Goal: Information Seeking & Learning: Learn about a topic

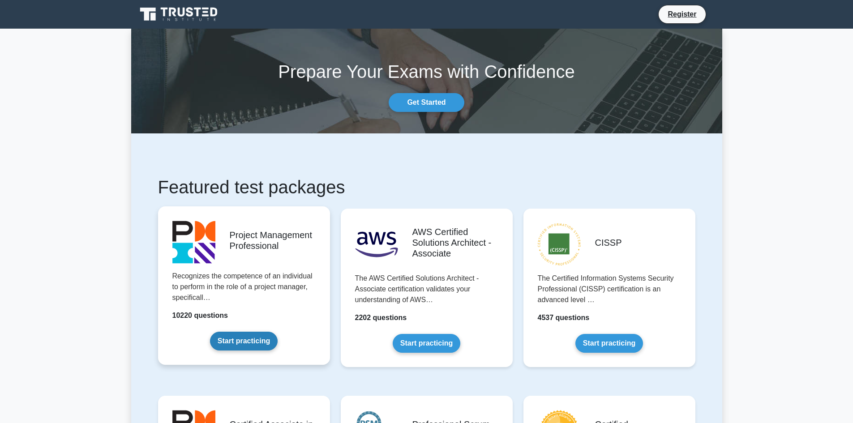
click at [266, 335] on link "Start practicing" at bounding box center [244, 341] width 68 height 19
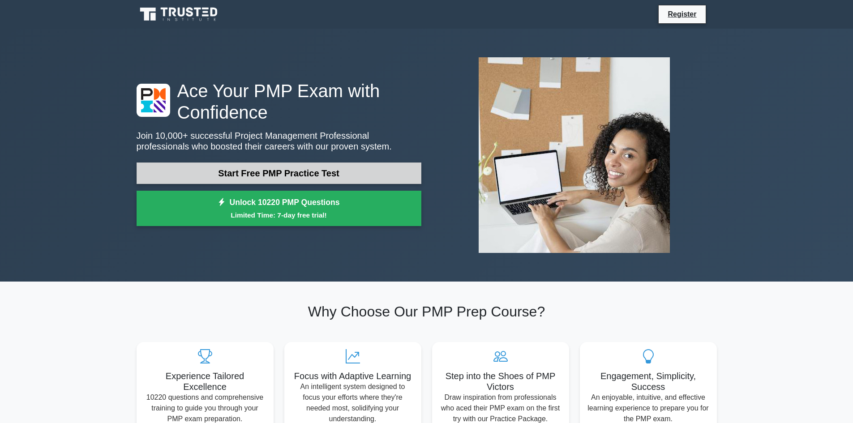
click at [237, 175] on link "Start Free PMP Practice Test" at bounding box center [279, 172] width 285 height 21
click at [256, 176] on link "Start Free PMP Practice Test" at bounding box center [279, 172] width 285 height 21
click at [222, 172] on link "Start Free PMP Practice Test" at bounding box center [279, 172] width 285 height 21
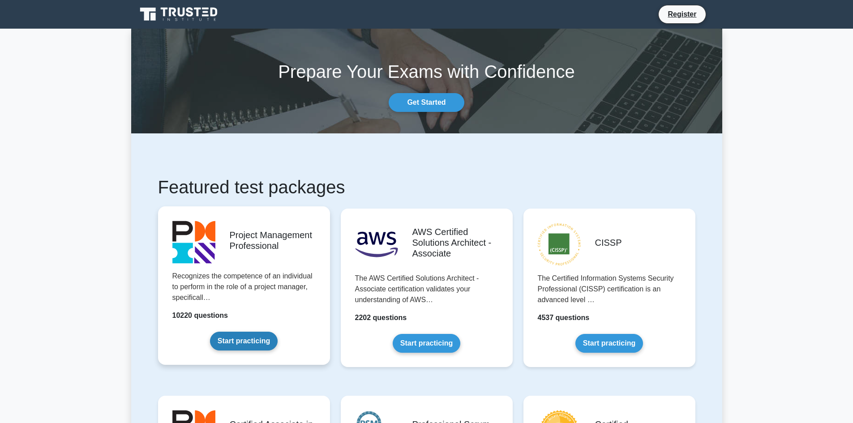
click at [238, 341] on link "Start practicing" at bounding box center [244, 341] width 68 height 19
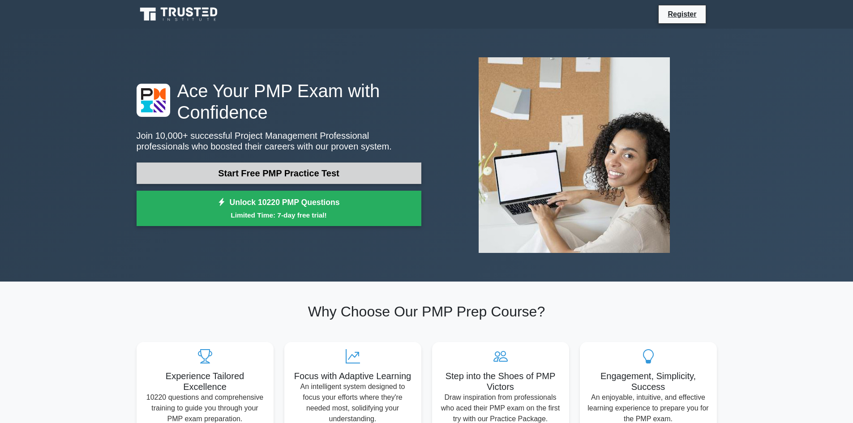
click at [304, 168] on link "Start Free PMP Practice Test" at bounding box center [279, 172] width 285 height 21
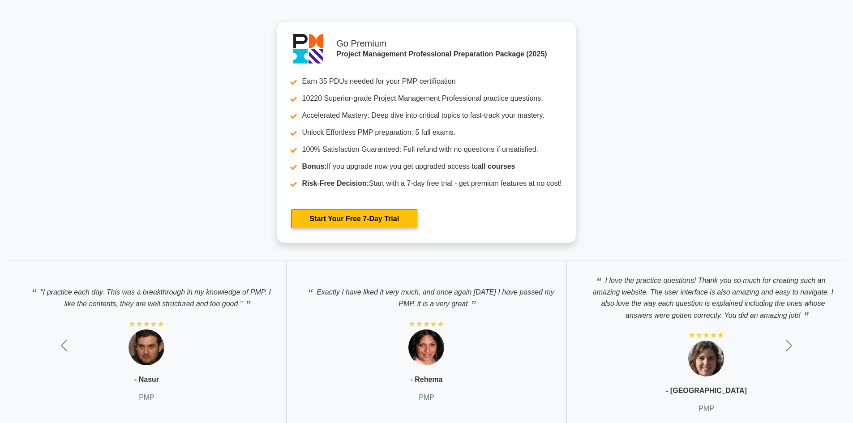
scroll to position [2824, 0]
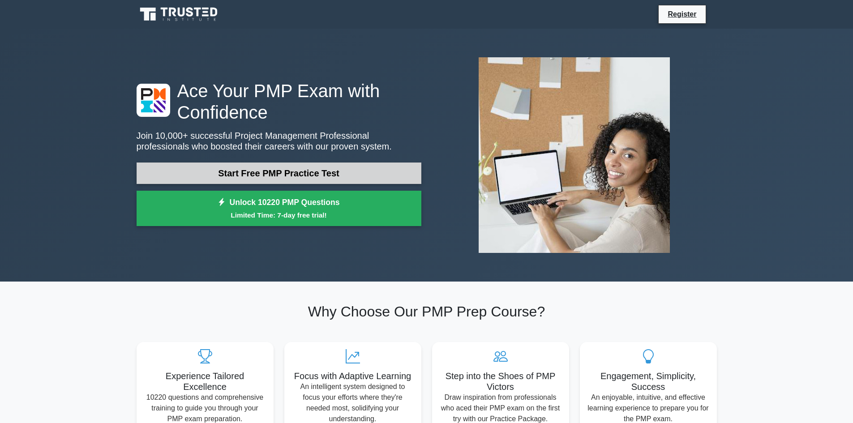
click at [269, 181] on link "Start Free PMP Practice Test" at bounding box center [279, 172] width 285 height 21
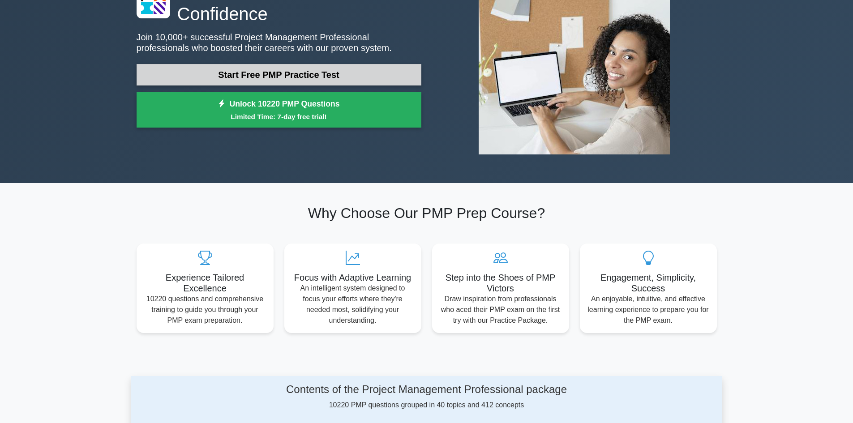
scroll to position [269, 0]
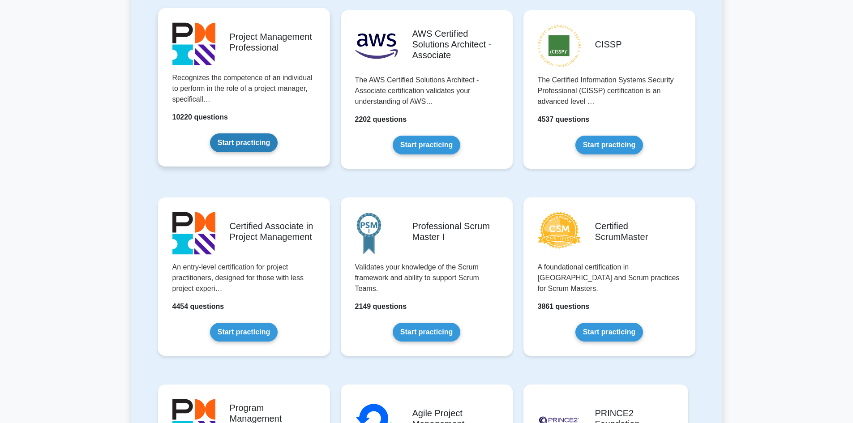
scroll to position [224, 0]
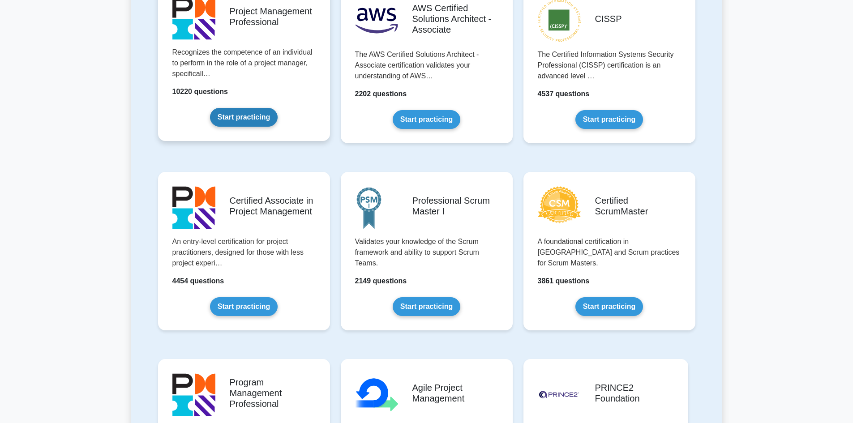
click at [255, 116] on link "Start practicing" at bounding box center [244, 117] width 68 height 19
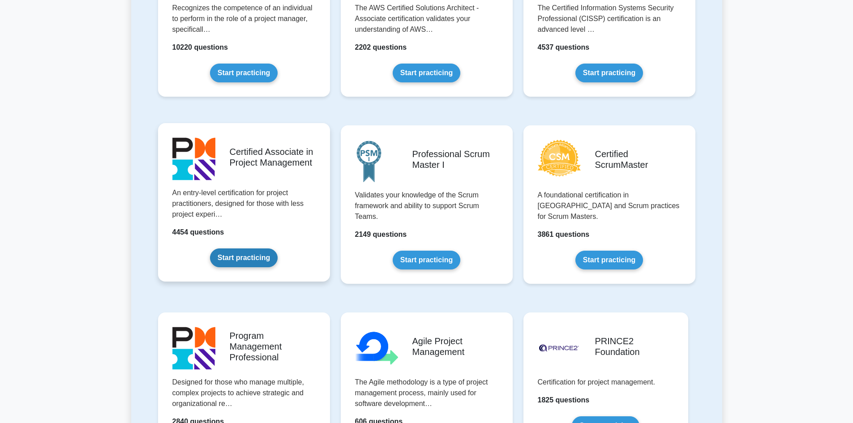
scroll to position [358, 0]
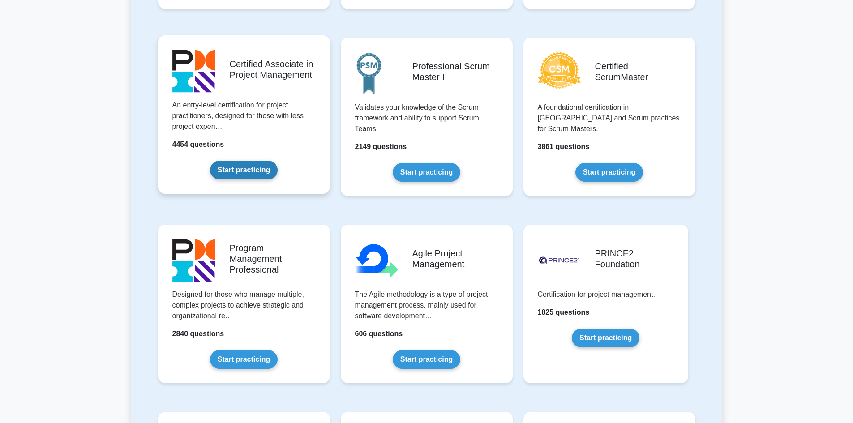
click at [242, 170] on link "Start practicing" at bounding box center [244, 170] width 68 height 19
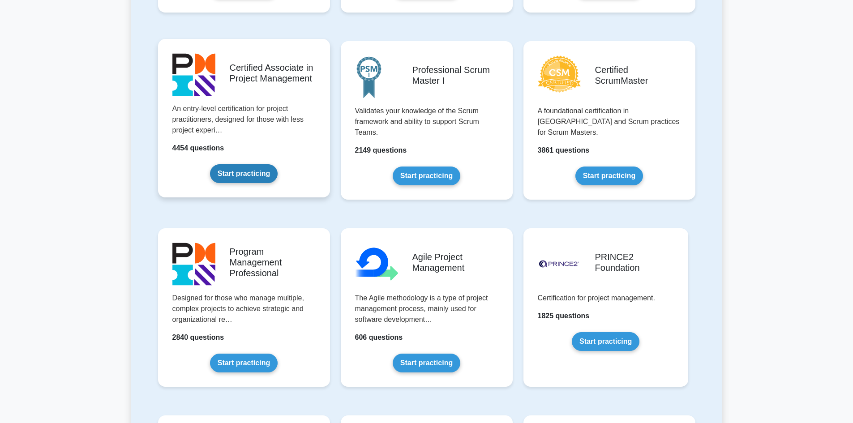
scroll to position [0, 0]
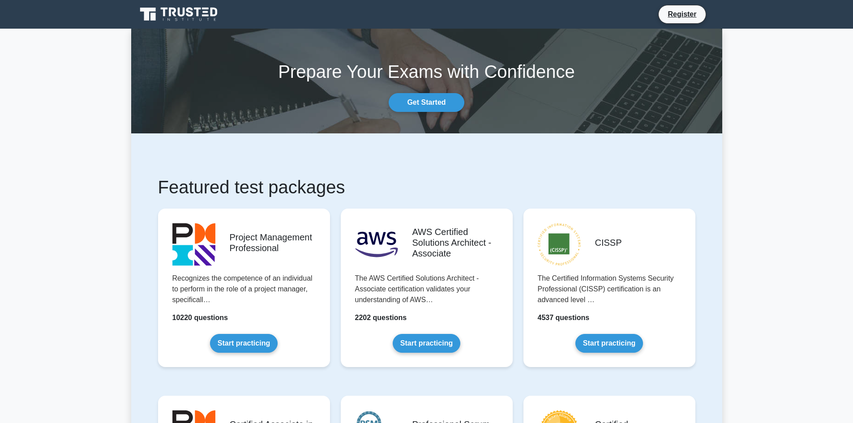
click at [174, 19] on icon at bounding box center [180, 14] width 86 height 17
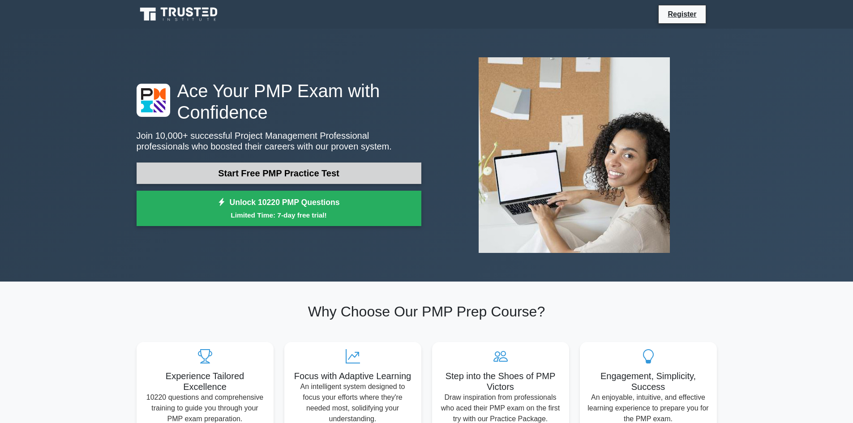
click at [367, 178] on link "Start Free PMP Practice Test" at bounding box center [279, 172] width 285 height 21
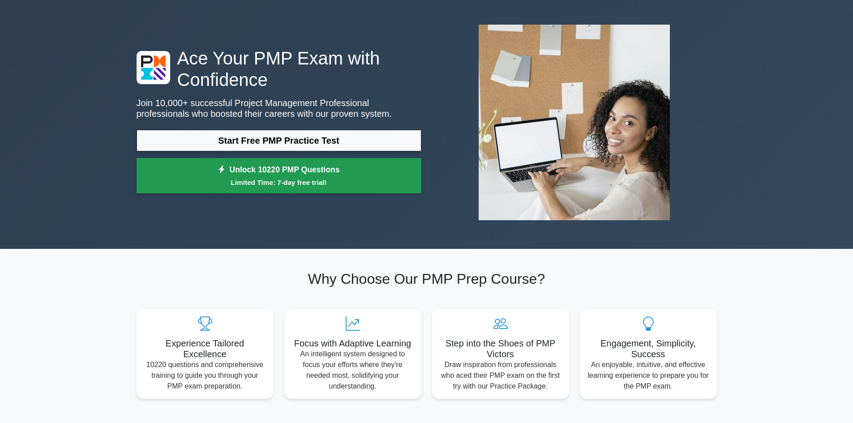
scroll to position [134, 0]
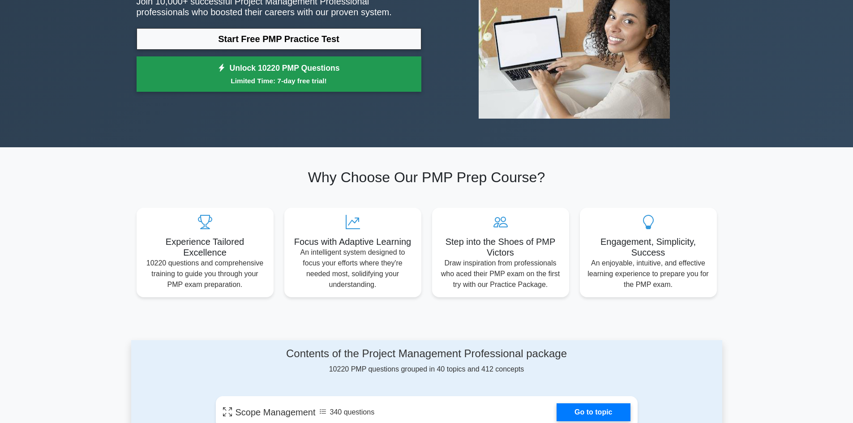
click at [287, 70] on link "Unlock 10220 PMP Questions Limited Time: 7-day free trial!" at bounding box center [279, 74] width 285 height 36
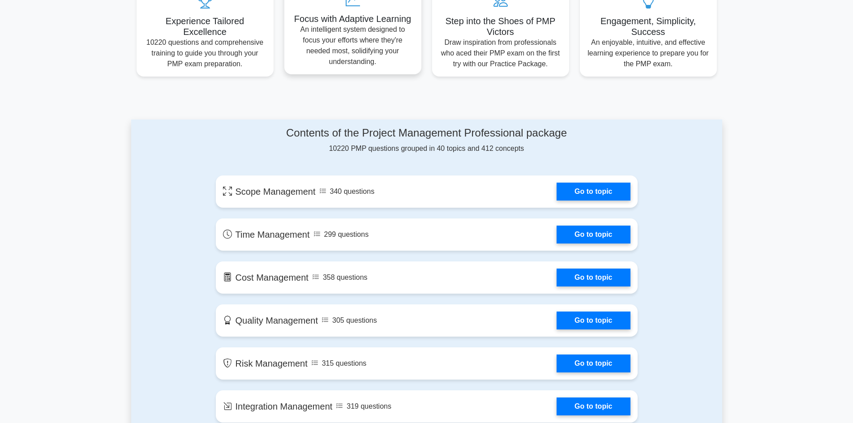
scroll to position [358, 0]
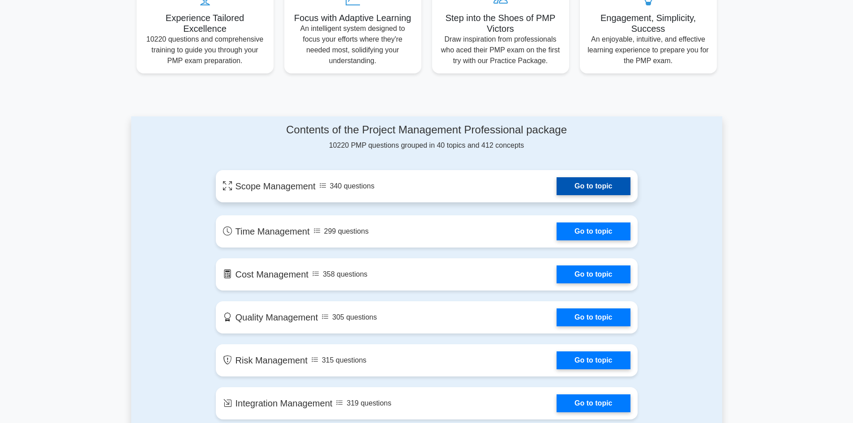
click at [594, 189] on link "Go to topic" at bounding box center [592, 186] width 73 height 18
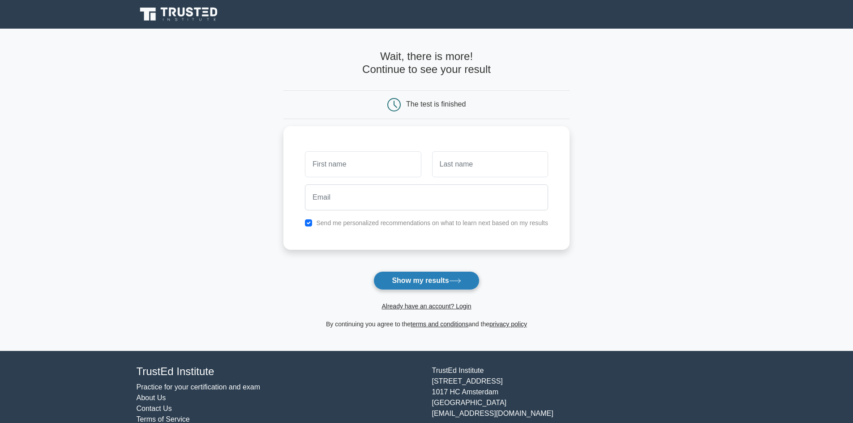
click at [437, 278] on button "Show my results" at bounding box center [426, 280] width 106 height 19
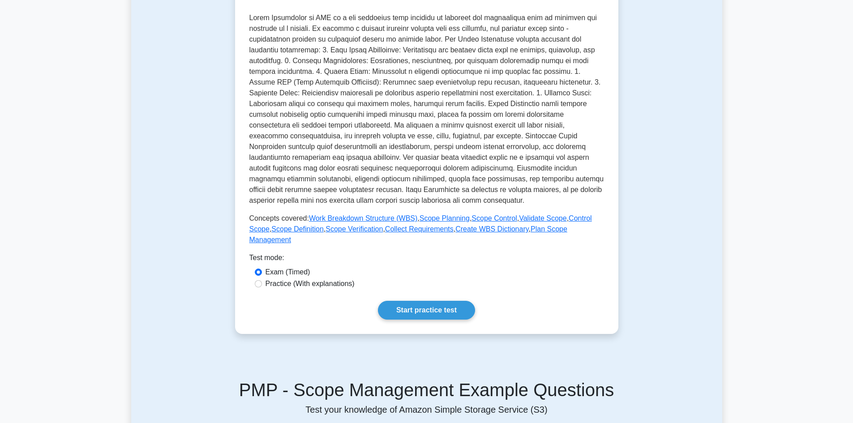
scroll to position [313, 0]
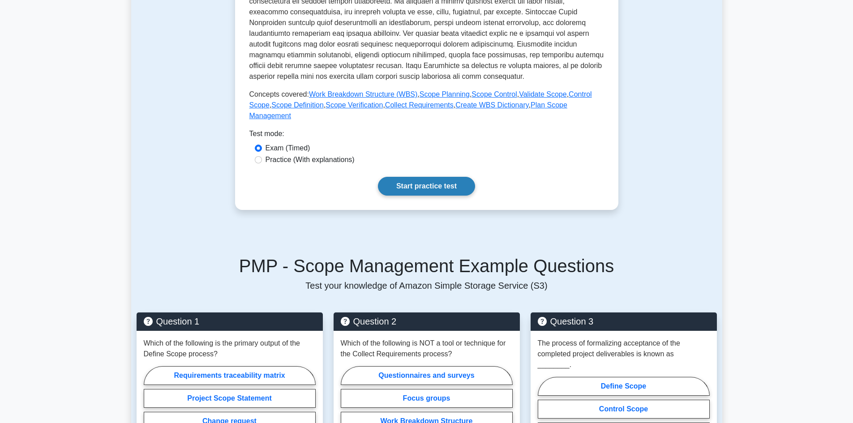
click at [434, 177] on link "Start practice test" at bounding box center [426, 186] width 97 height 19
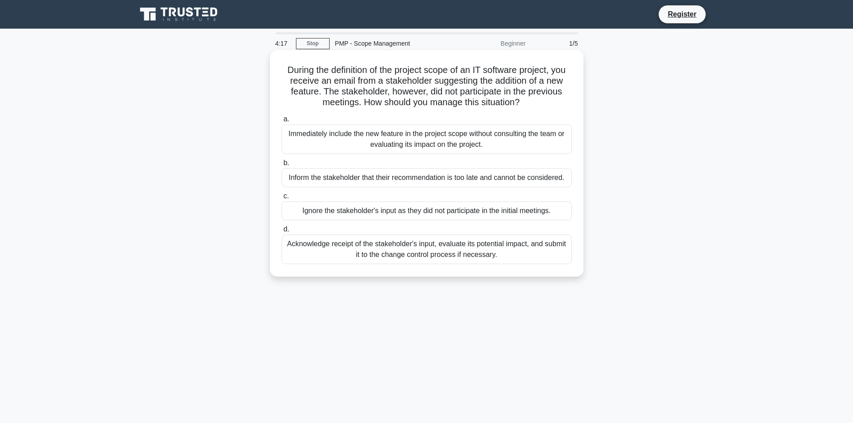
click at [369, 142] on div "Immediately include the new feature in the project scope without consulting the…" at bounding box center [427, 139] width 290 height 30
click at [282, 122] on input "a. Immediately include the new feature in the project scope without consulting …" at bounding box center [282, 119] width 0 height 6
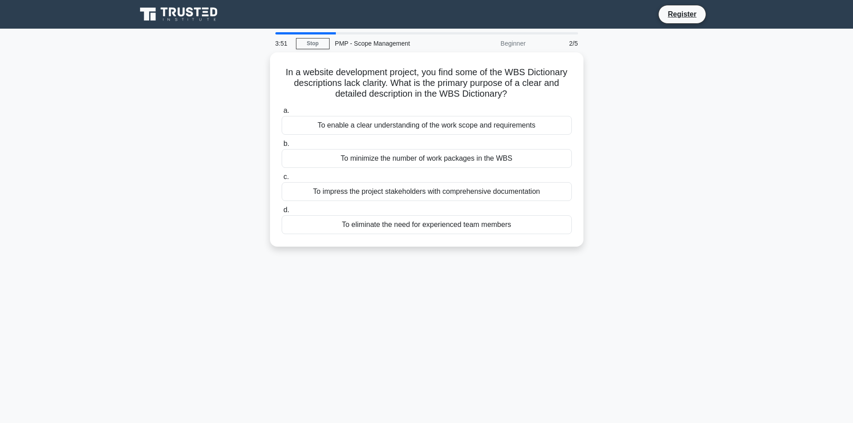
drag, startPoint x: 341, startPoint y: 157, endPoint x: 605, endPoint y: 157, distance: 264.1
click at [606, 157] on div "In a website development project, you find some of the WBS Dictionary descripti…" at bounding box center [426, 154] width 591 height 205
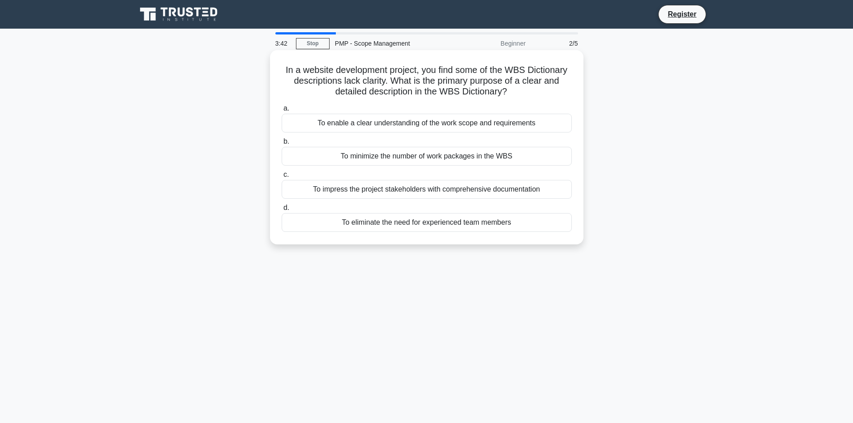
click at [438, 160] on div "To minimize the number of work packages in the WBS" at bounding box center [427, 156] width 290 height 19
click at [282, 145] on input "b. To minimize the number of work packages in the WBS" at bounding box center [282, 142] width 0 height 6
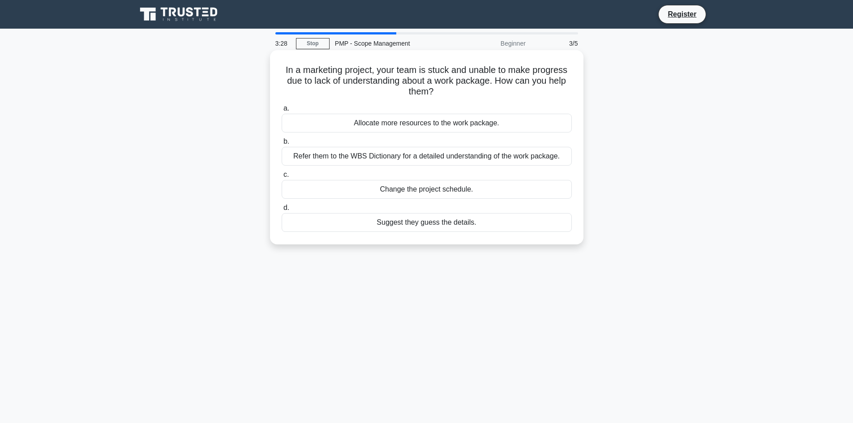
click at [396, 159] on div "Refer them to the WBS Dictionary for a detailed understanding of the work packa…" at bounding box center [427, 156] width 290 height 19
click at [282, 145] on input "b. Refer them to the WBS Dictionary for a detailed understanding of the work pa…" at bounding box center [282, 142] width 0 height 6
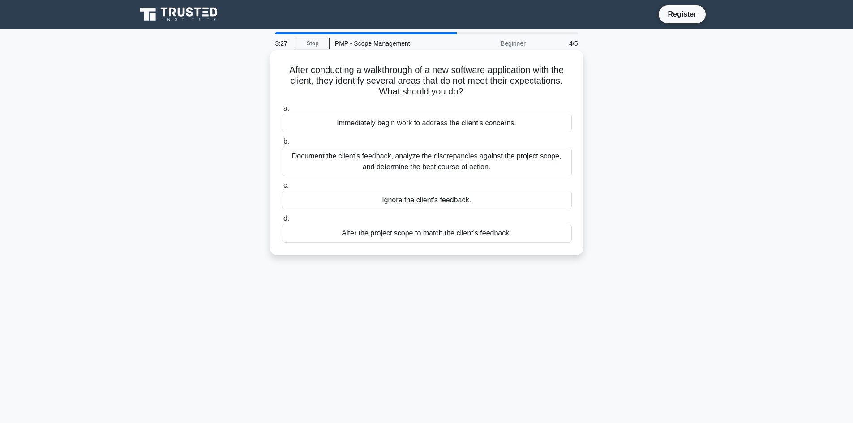
click at [397, 125] on div "Immediately begin work to address the client's concerns." at bounding box center [427, 123] width 290 height 19
click at [282, 111] on input "a. Immediately begin work to address the client's concerns." at bounding box center [282, 109] width 0 height 6
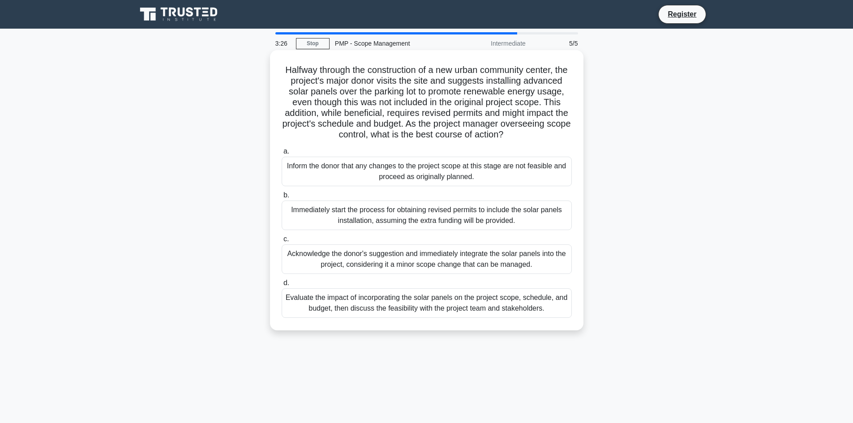
click at [387, 226] on div "Immediately start the process for obtaining revised permits to include the sola…" at bounding box center [427, 216] width 290 height 30
click at [282, 198] on input "b. Immediately start the process for obtaining revised permits to include the s…" at bounding box center [282, 195] width 0 height 6
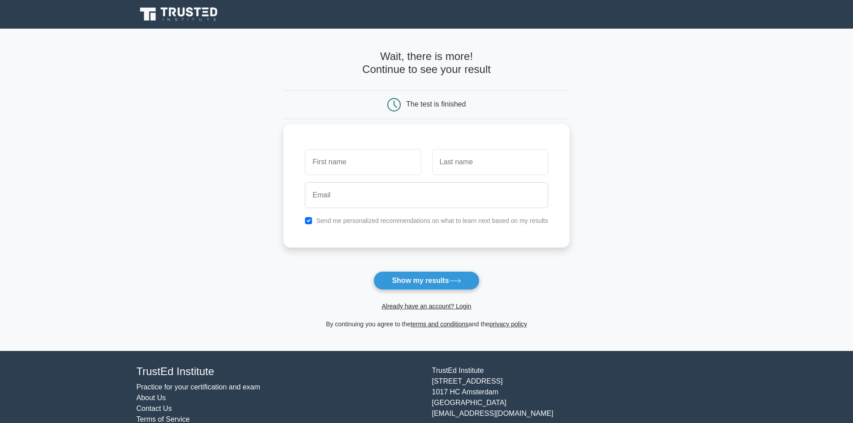
click at [337, 224] on label "Send me personalized recommendations on what to learn next based on my results" at bounding box center [432, 220] width 232 height 7
click at [326, 218] on label "Send me personalized recommendations on what to learn next based on my results" at bounding box center [432, 220] width 232 height 7
click at [303, 223] on div "Send me personalized recommendations on what to learn next based on my results" at bounding box center [426, 220] width 254 height 11
click at [312, 222] on div "Send me personalized recommendations on what to learn next based on my results" at bounding box center [426, 220] width 254 height 11
click at [310, 220] on input "checkbox" at bounding box center [308, 220] width 7 height 7
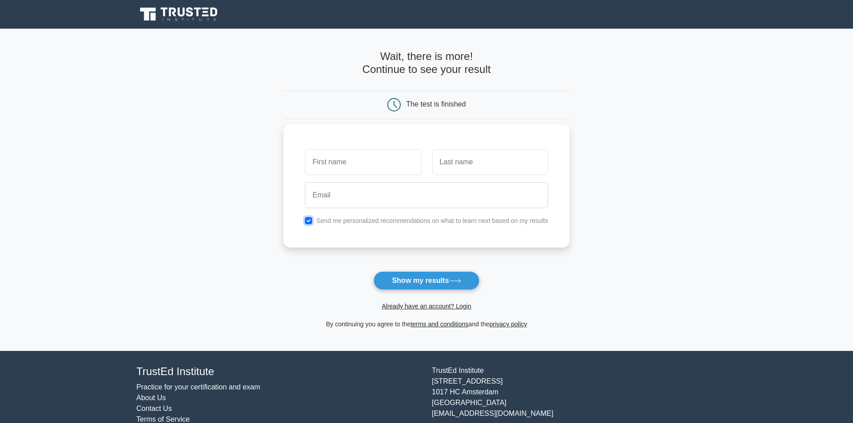
checkbox input "false"
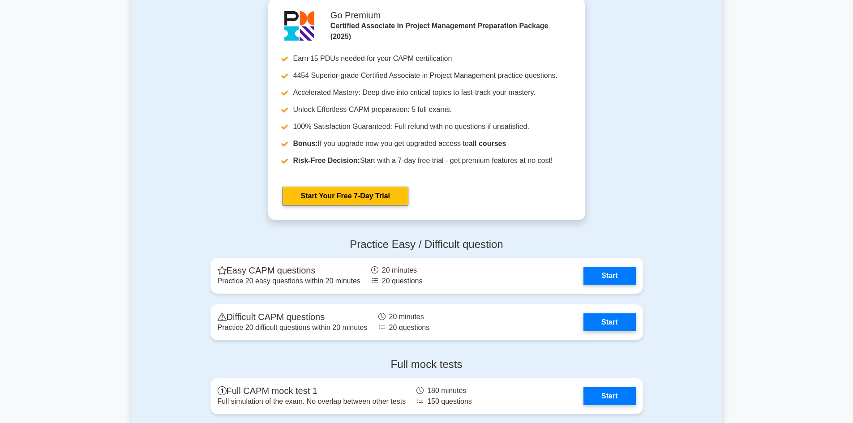
scroll to position [2059, 0]
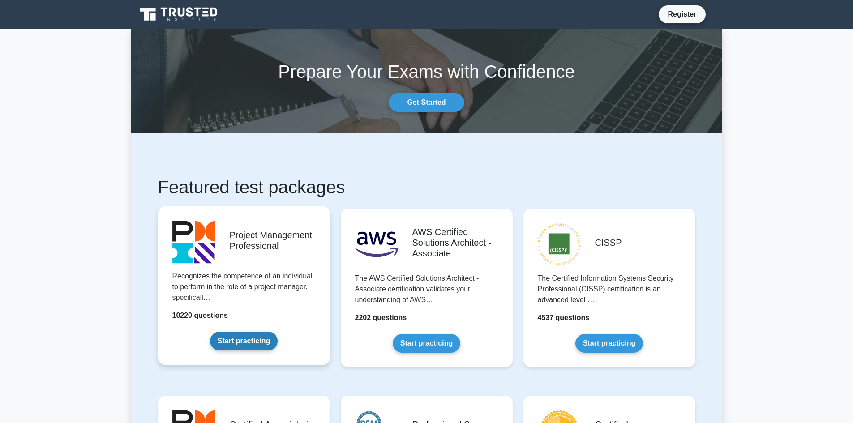
click at [256, 342] on link "Start practicing" at bounding box center [244, 341] width 68 height 19
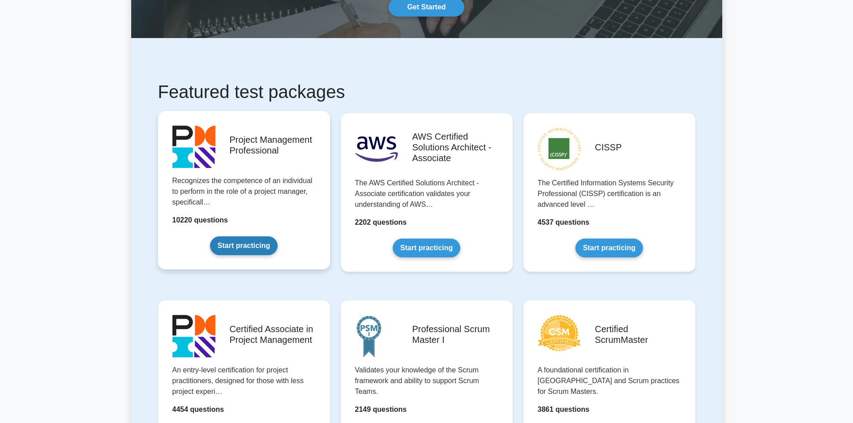
scroll to position [179, 0]
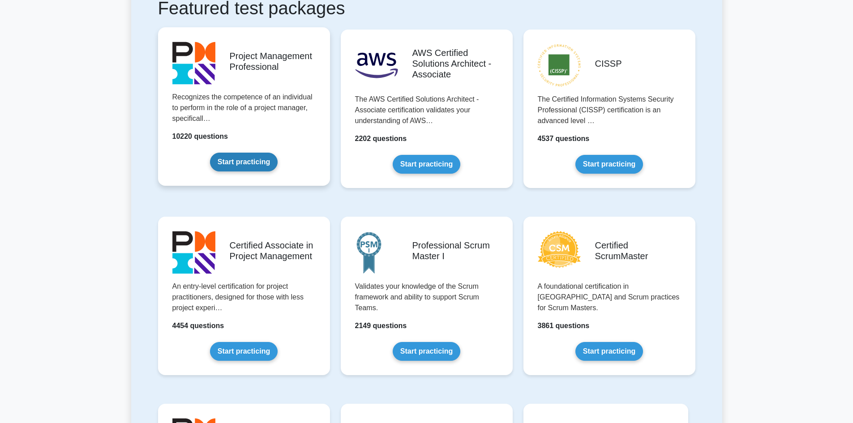
click at [248, 153] on link "Start practicing" at bounding box center [244, 162] width 68 height 19
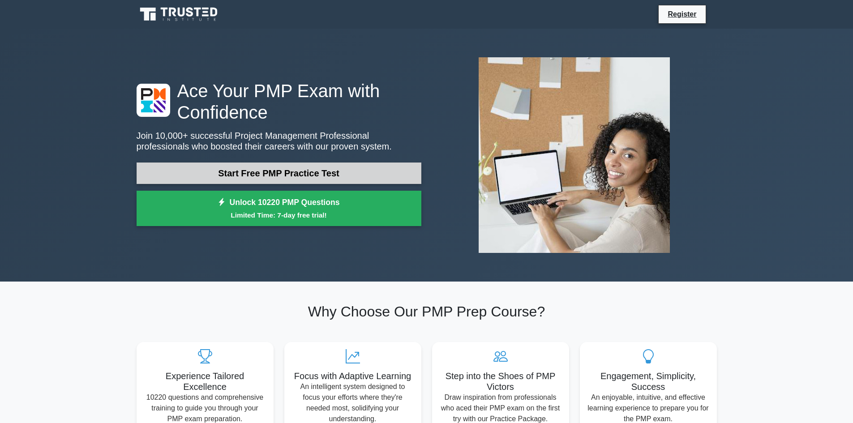
drag, startPoint x: 328, startPoint y: 170, endPoint x: 325, endPoint y: 177, distance: 7.6
click at [328, 170] on link "Start Free PMP Practice Test" at bounding box center [279, 172] width 285 height 21
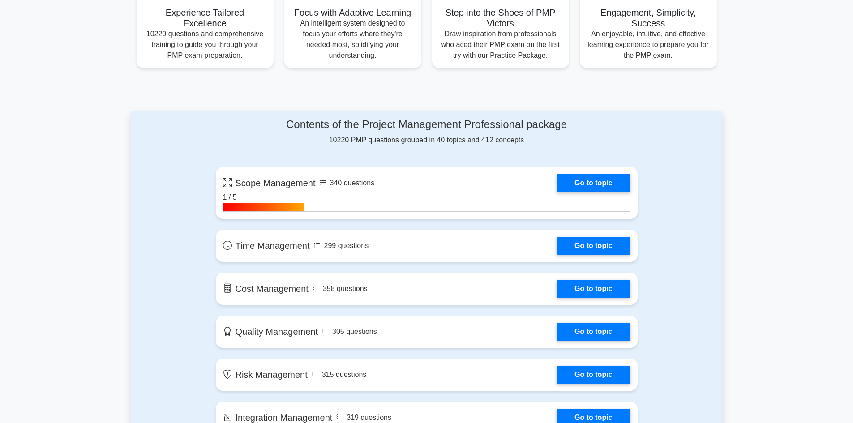
scroll to position [403, 0]
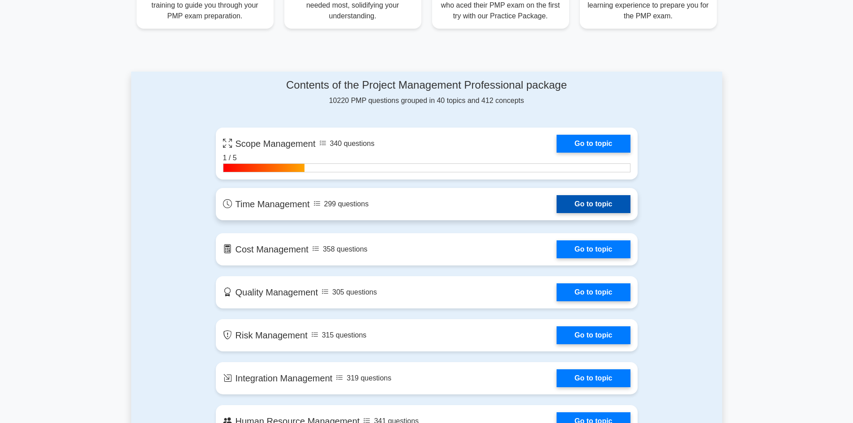
click at [594, 206] on link "Go to topic" at bounding box center [592, 204] width 73 height 18
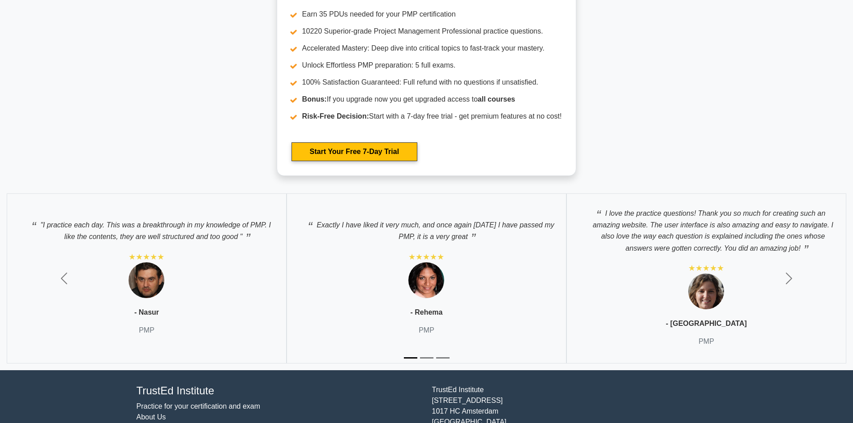
scroll to position [3023, 0]
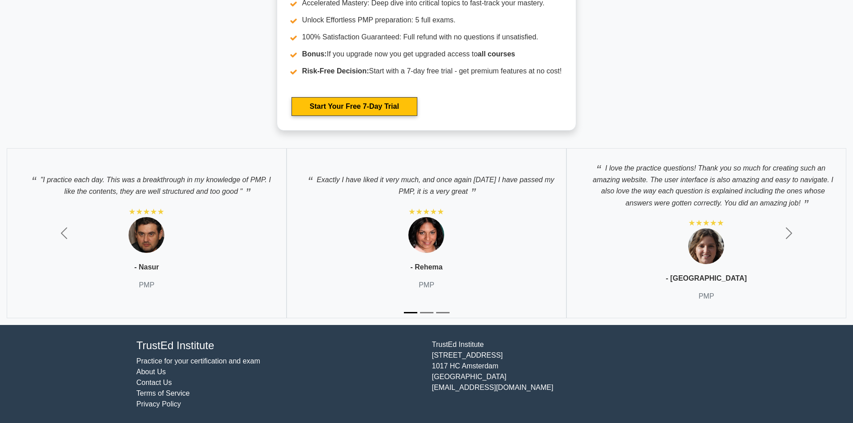
click at [423, 313] on button "Slide 2" at bounding box center [426, 312] width 13 height 10
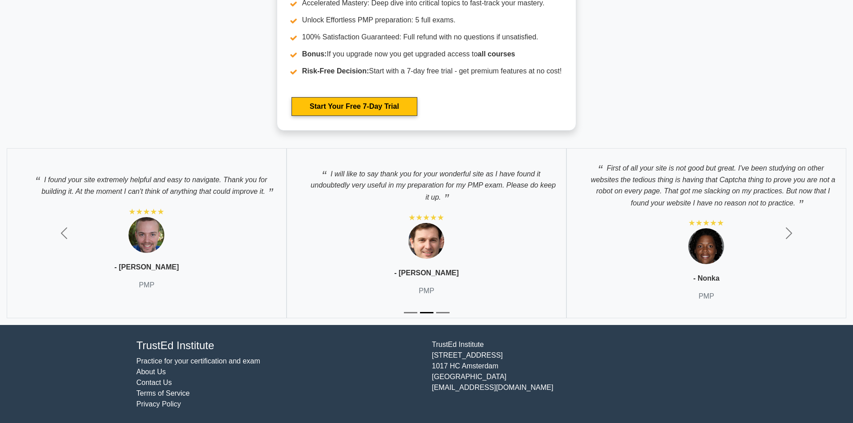
click at [439, 312] on button "Slide 3" at bounding box center [442, 312] width 13 height 10
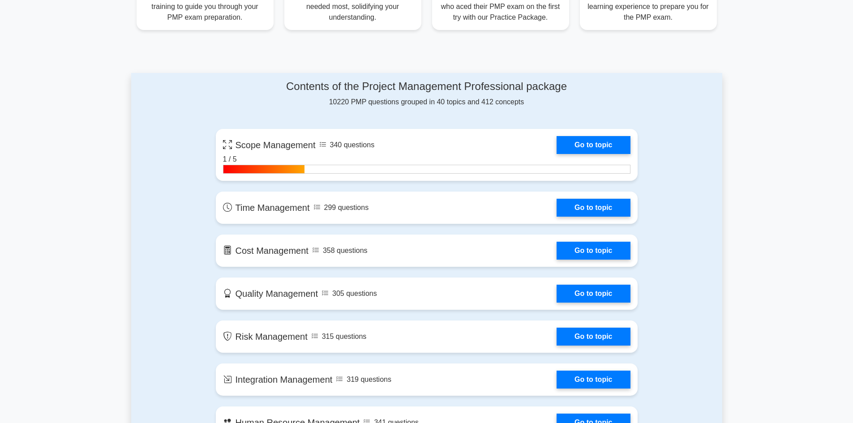
scroll to position [0, 0]
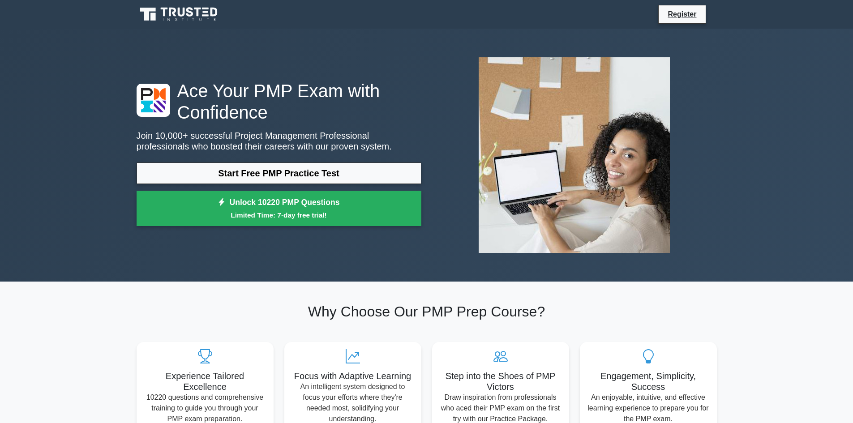
click at [204, 13] on icon at bounding box center [180, 14] width 86 height 17
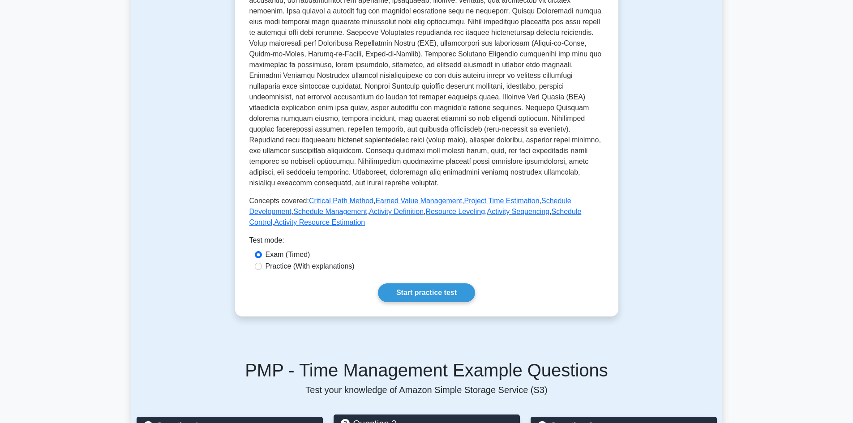
scroll to position [220, 0]
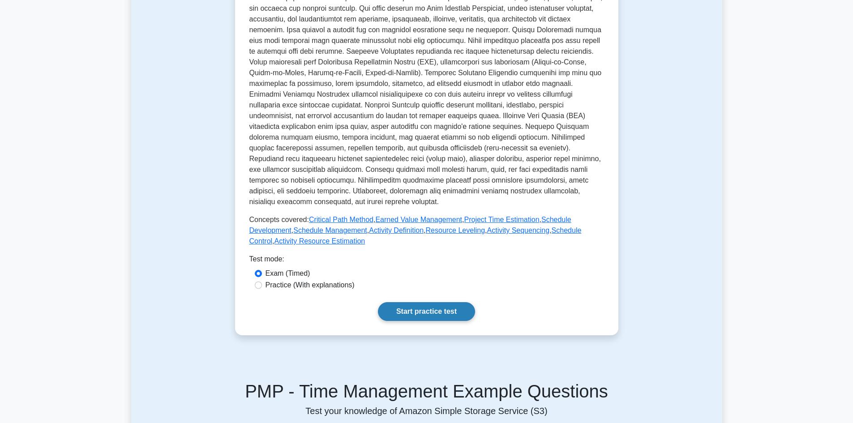
click at [448, 305] on link "Start practice test" at bounding box center [426, 311] width 97 height 19
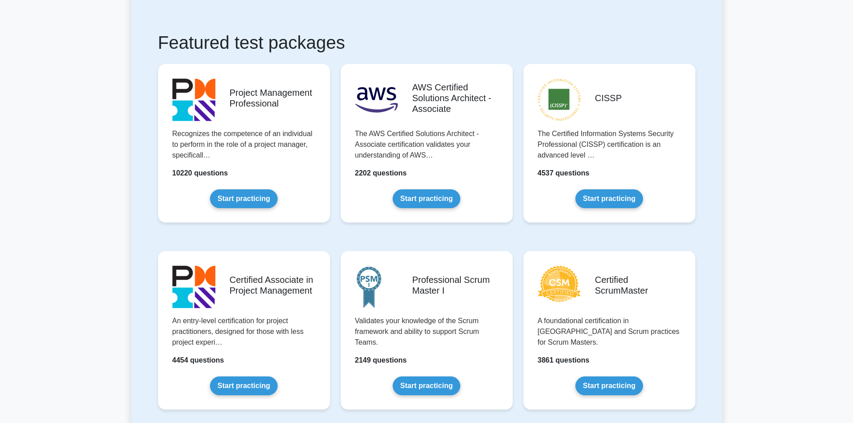
scroll to position [134, 0]
